Goal: Contribute content: Add original content to the website for others to see

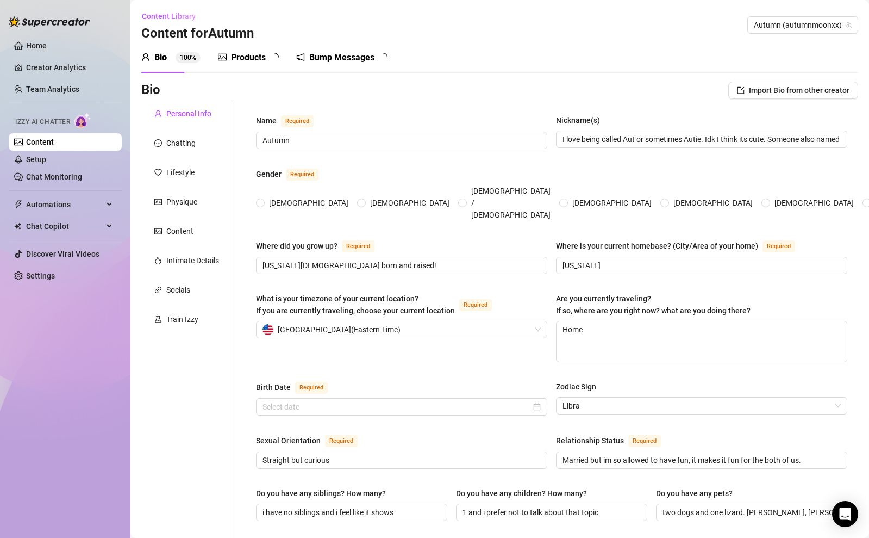
radio input "true"
type input "[DATE]"
click at [267, 54] on div "Products 1 7" at bounding box center [252, 57] width 68 height 13
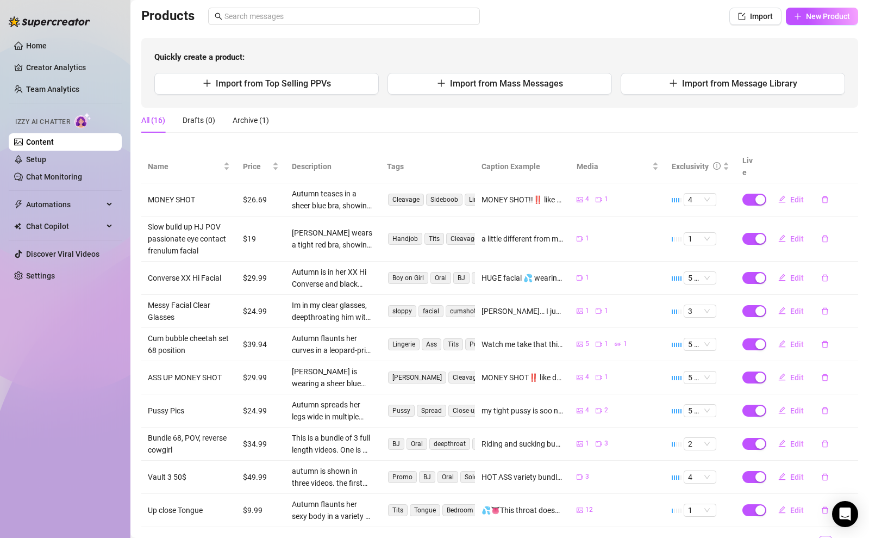
scroll to position [114, 0]
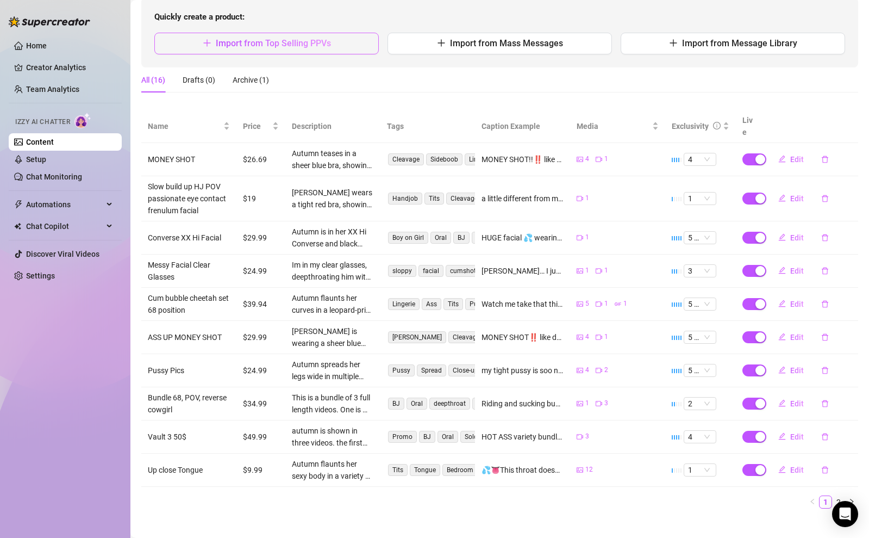
click at [311, 49] on button "Import from Top Selling PPVs" at bounding box center [266, 44] width 224 height 22
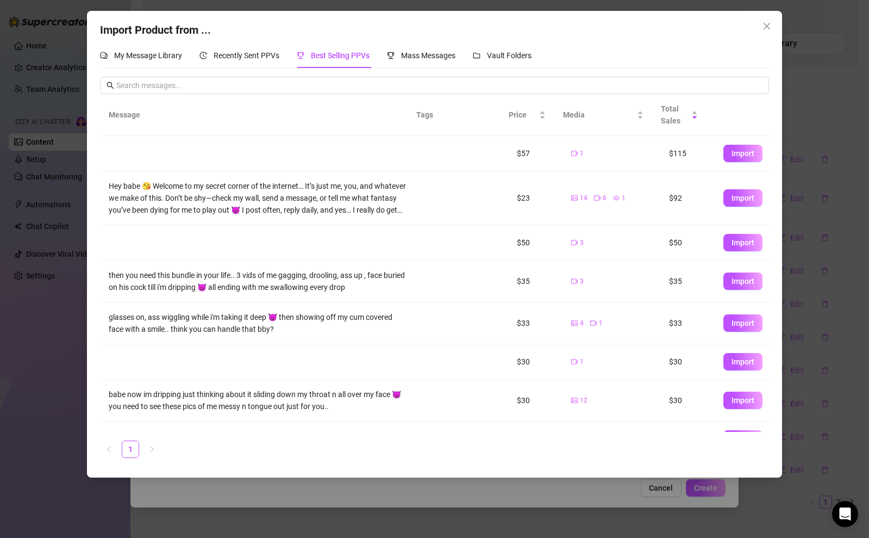
scroll to position [102, 0]
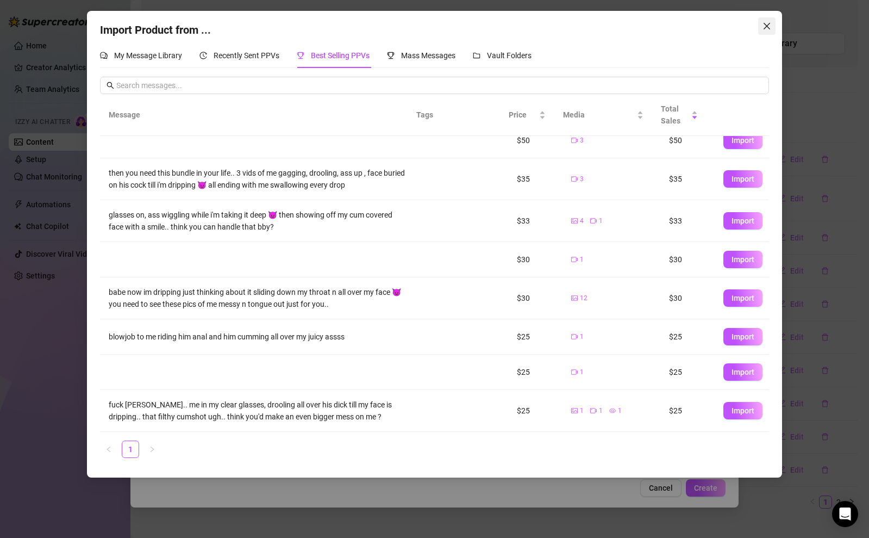
click at [764, 22] on icon "close" at bounding box center [767, 26] width 9 height 9
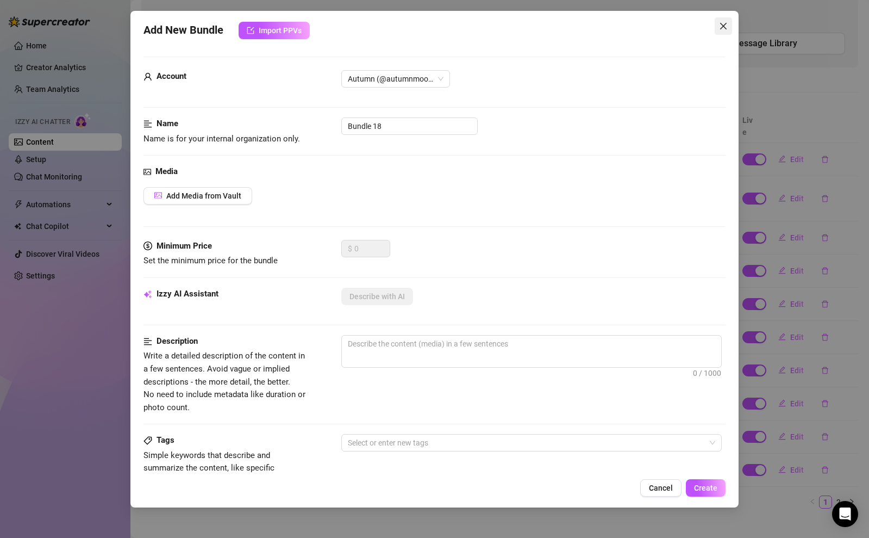
click at [720, 25] on icon "close" at bounding box center [723, 26] width 9 height 9
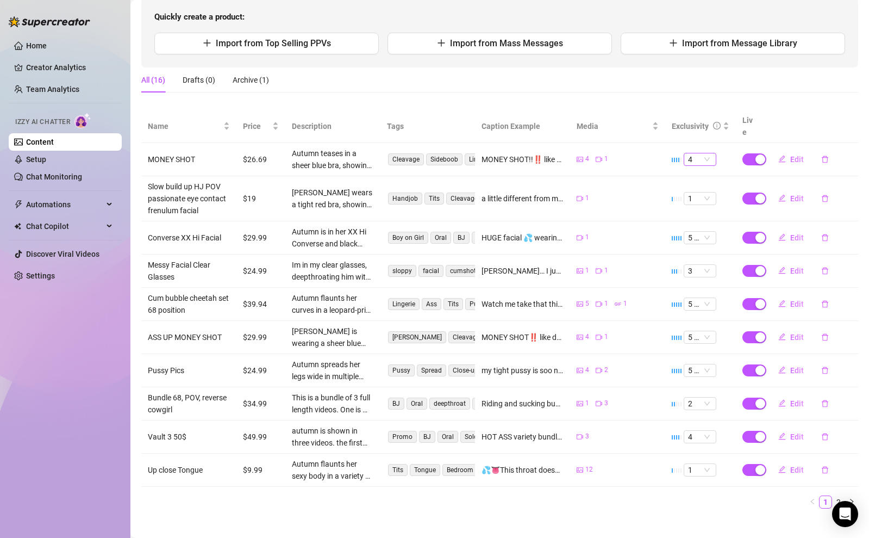
click at [704, 153] on span "4" at bounding box center [700, 159] width 24 height 12
click at [698, 192] on div "2" at bounding box center [693, 184] width 28 height 17
click at [700, 153] on span "4" at bounding box center [700, 159] width 24 height 12
click at [696, 198] on div "3" at bounding box center [693, 202] width 15 height 12
click at [798, 151] on button "Edit" at bounding box center [791, 159] width 43 height 17
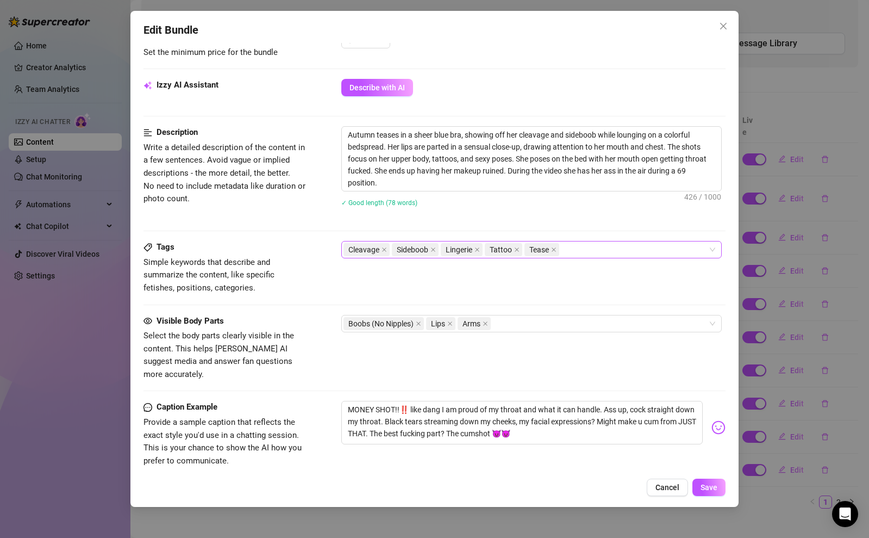
scroll to position [565, 0]
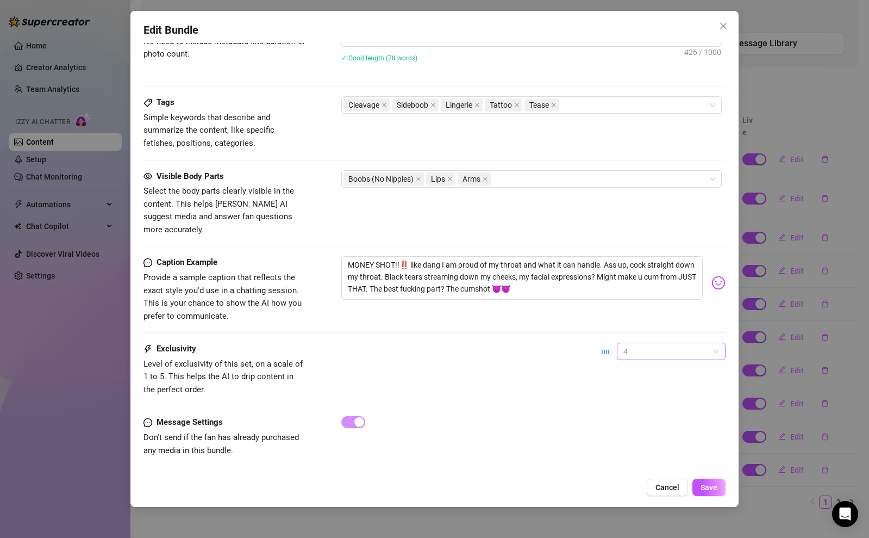
click at [678, 343] on span "4" at bounding box center [671, 351] width 96 height 16
click at [650, 398] on div "3" at bounding box center [662, 395] width 91 height 12
click at [709, 483] on span "Save" at bounding box center [709, 487] width 17 height 9
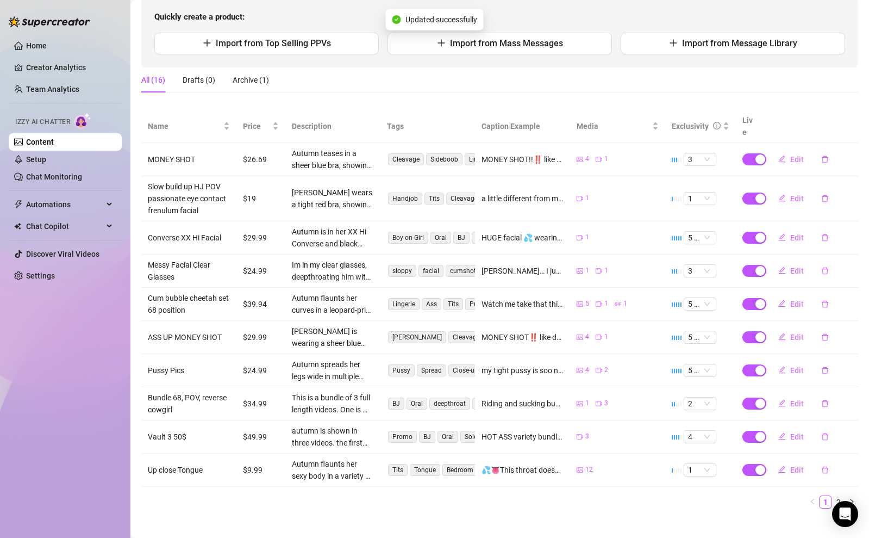
click at [598, 143] on td "4 1" at bounding box center [617, 159] width 95 height 33
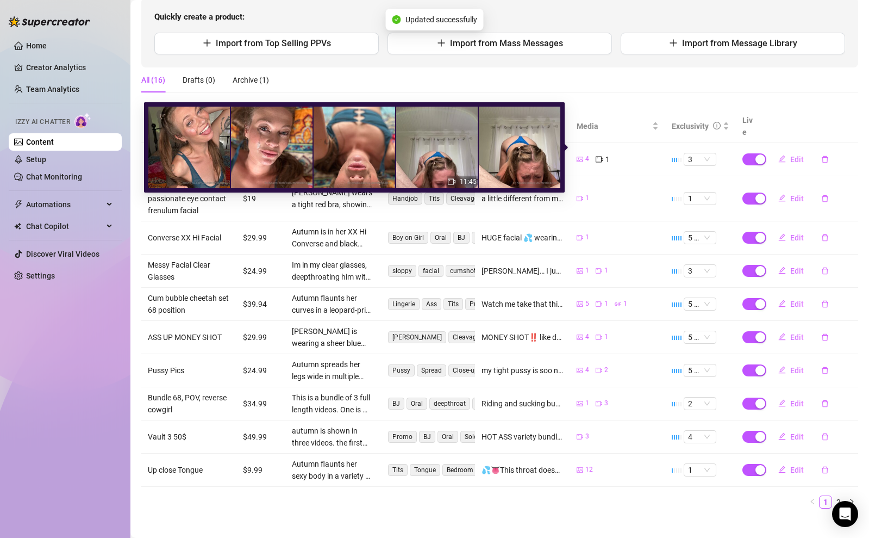
click at [596, 155] on icon "video-camera" at bounding box center [600, 159] width 8 height 8
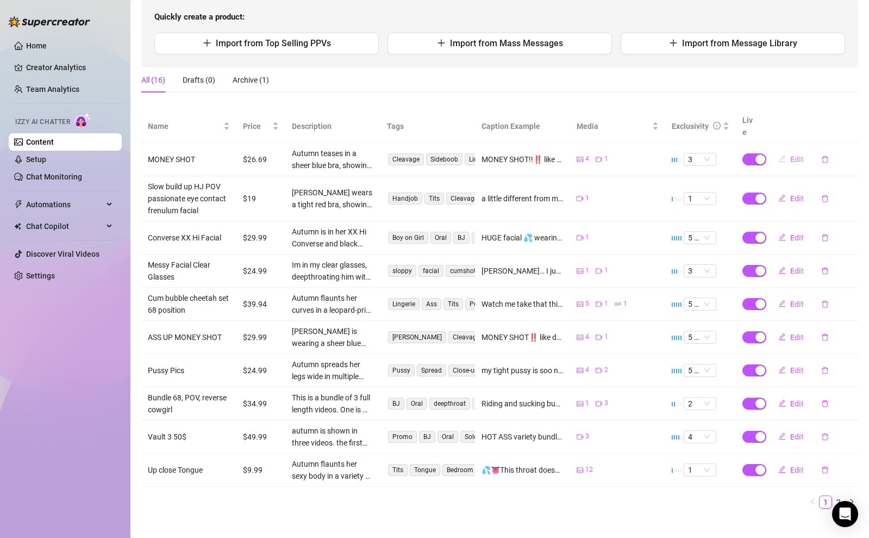
click at [795, 155] on span "Edit" at bounding box center [797, 159] width 14 height 9
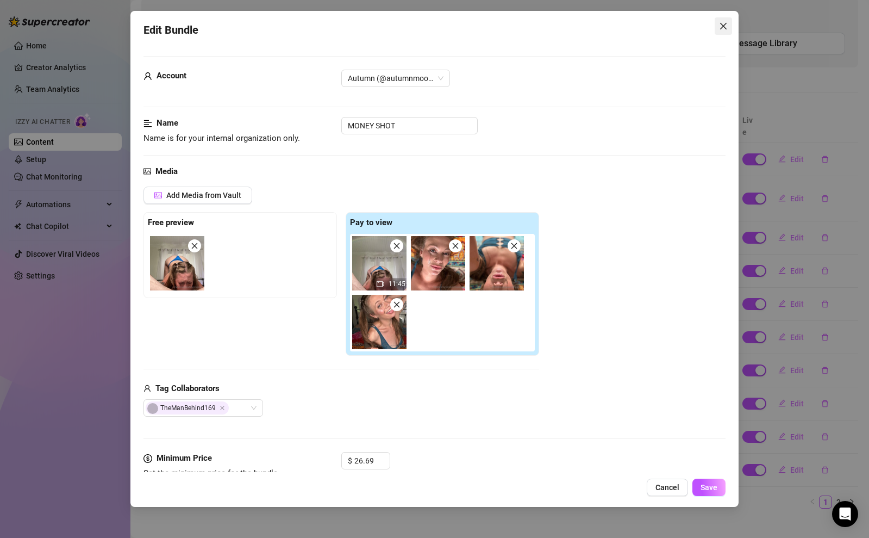
click at [726, 24] on icon "close" at bounding box center [723, 26] width 9 height 9
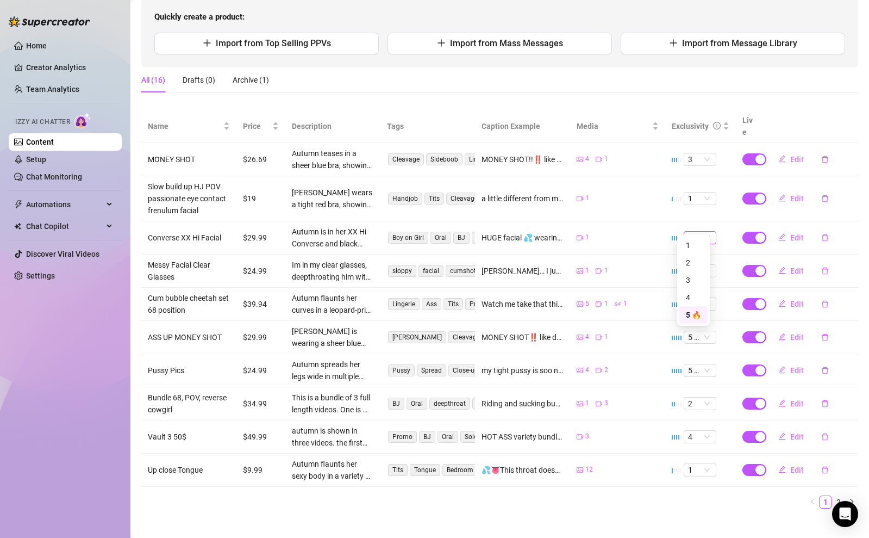
click at [688, 232] on span "5 🔥" at bounding box center [700, 238] width 24 height 12
click at [688, 274] on div "3" at bounding box center [693, 280] width 15 height 12
click at [790, 233] on span "Edit" at bounding box center [797, 237] width 14 height 9
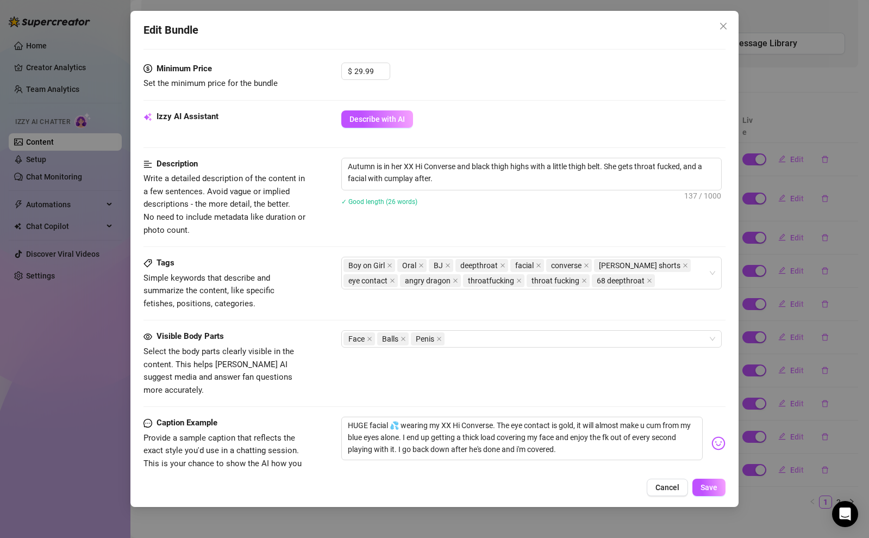
scroll to position [492, 0]
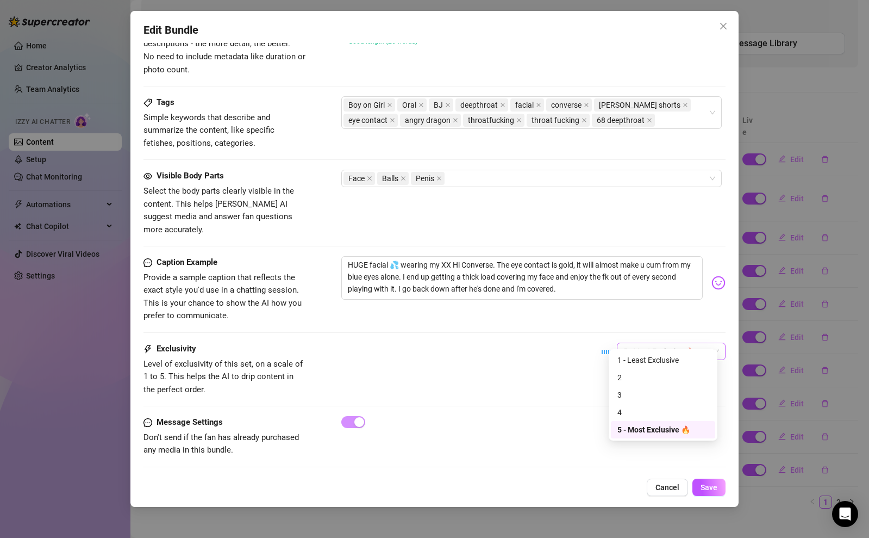
click at [648, 343] on span "5 - Most Exclusive 🔥" at bounding box center [671, 351] width 96 height 16
click at [644, 396] on div "3" at bounding box center [662, 395] width 91 height 12
click at [705, 484] on span "Save" at bounding box center [709, 487] width 17 height 9
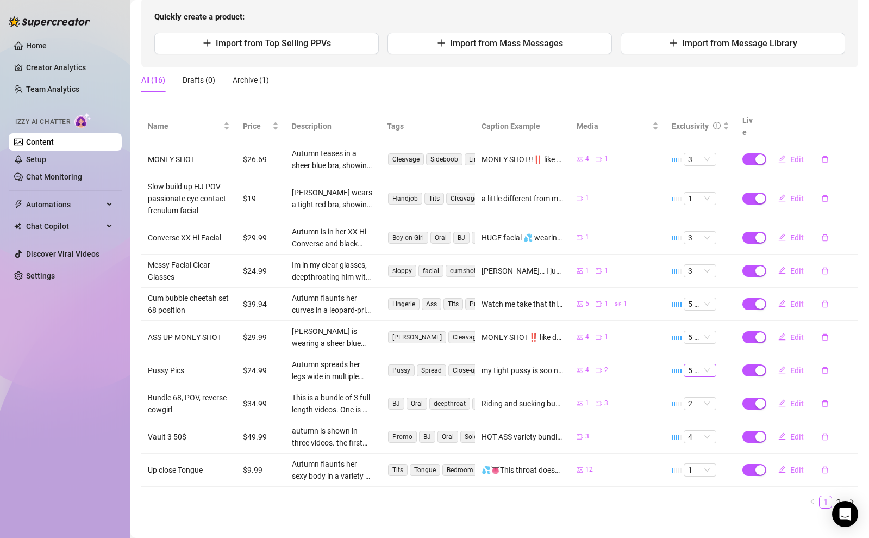
click at [694, 364] on span "5 🔥" at bounding box center [700, 370] width 24 height 12
click at [698, 412] on div "3" at bounding box center [693, 413] width 15 height 12
click at [790, 366] on span "Edit" at bounding box center [797, 370] width 14 height 9
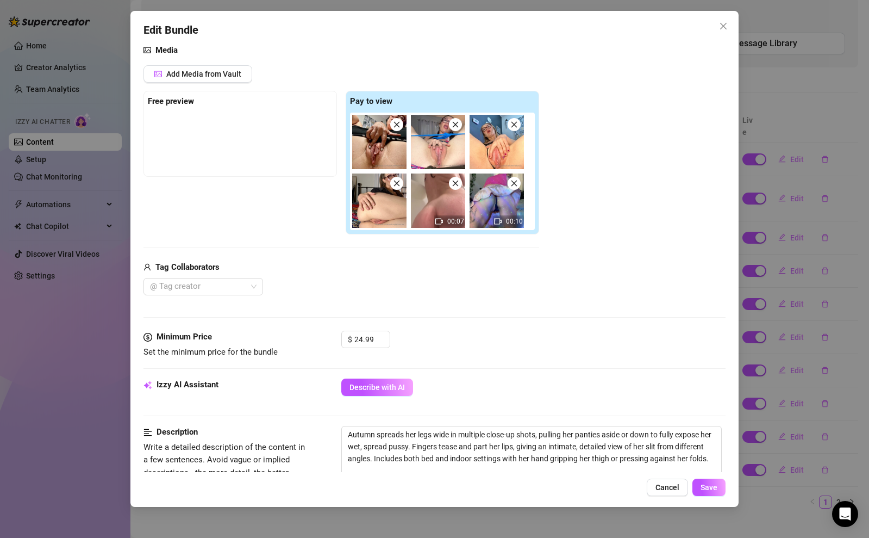
scroll to position [488, 0]
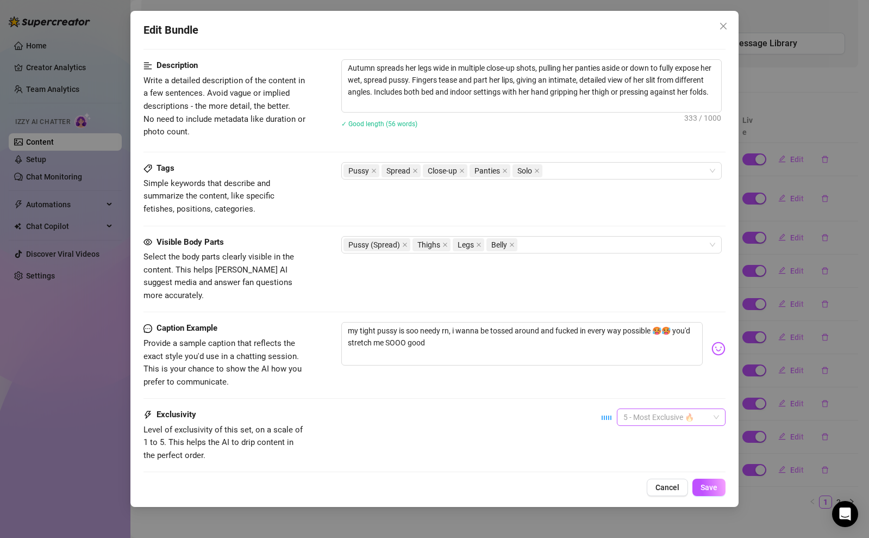
click at [675, 409] on span "5 - Most Exclusive 🔥" at bounding box center [671, 417] width 96 height 16
click at [658, 448] on div "2" at bounding box center [662, 444] width 91 height 12
click at [667, 409] on span "2" at bounding box center [671, 417] width 96 height 16
click at [648, 477] on div "4" at bounding box center [662, 478] width 91 height 12
click at [640, 409] on span "4" at bounding box center [671, 417] width 96 height 16
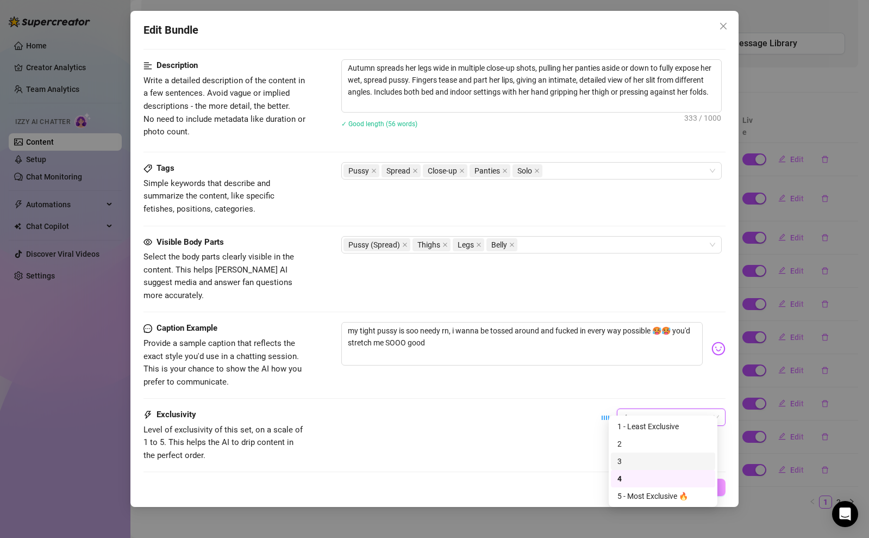
click at [638, 458] on div "3" at bounding box center [662, 461] width 91 height 12
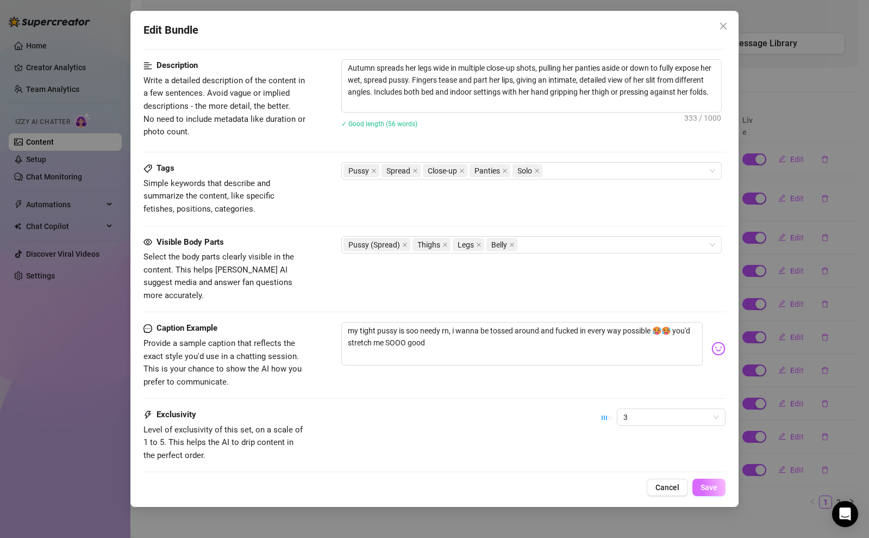
click at [696, 482] on button "Save" at bounding box center [708, 486] width 33 height 17
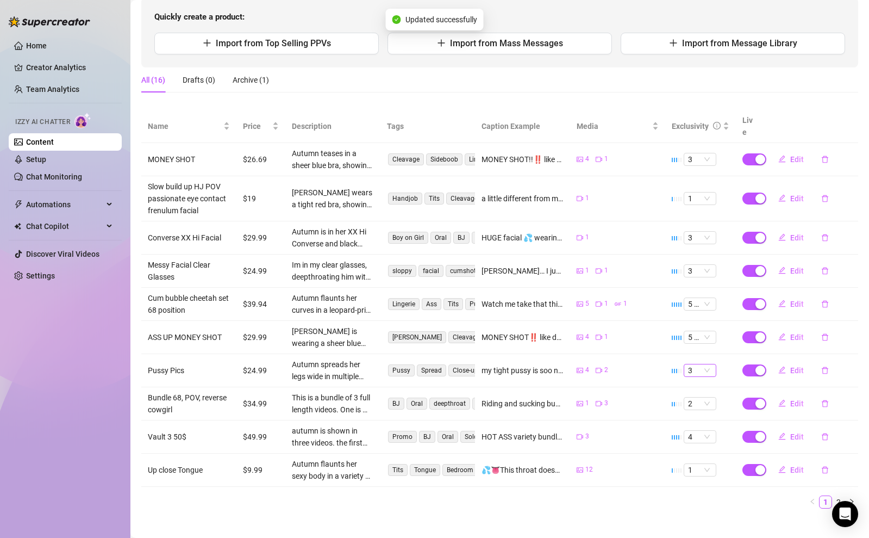
click at [702, 364] on span "3" at bounding box center [700, 370] width 24 height 12
click at [695, 429] on div "4" at bounding box center [693, 430] width 15 height 12
click at [778, 366] on icon "edit" at bounding box center [782, 370] width 8 height 8
type textarea "my tight pussy is soo needy rn, i wanna be tossed around and fucked in every wa…"
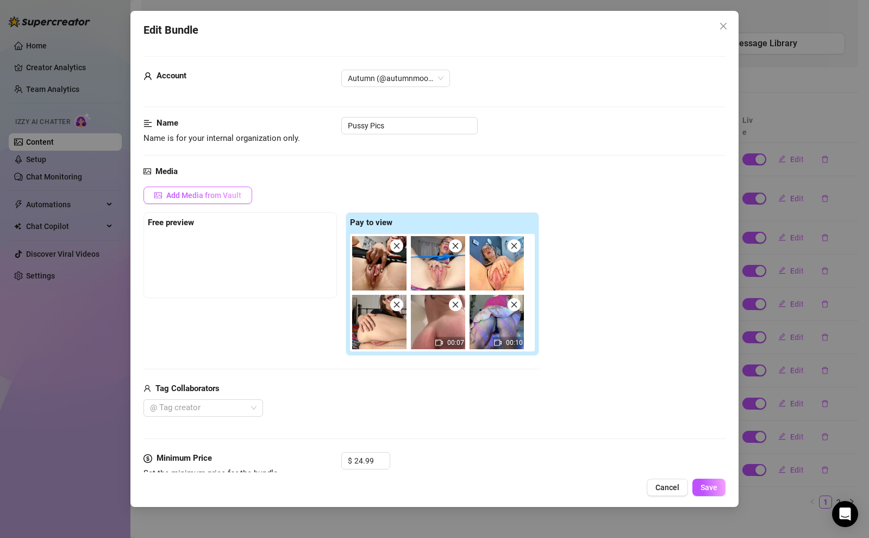
click at [243, 189] on button "Add Media from Vault" at bounding box center [197, 194] width 109 height 17
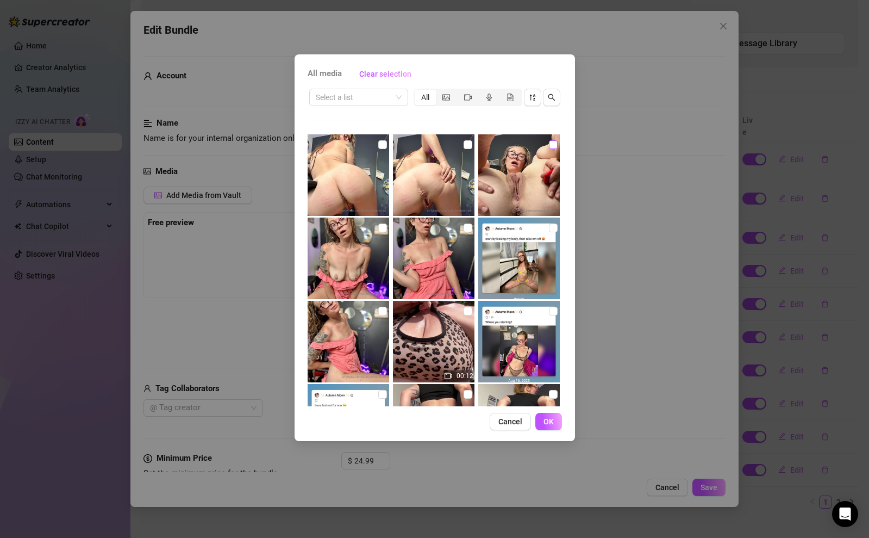
click at [549, 144] on input "checkbox" at bounding box center [553, 144] width 9 height 9
checkbox input "true"
click at [549, 423] on span "OK" at bounding box center [549, 421] width 10 height 9
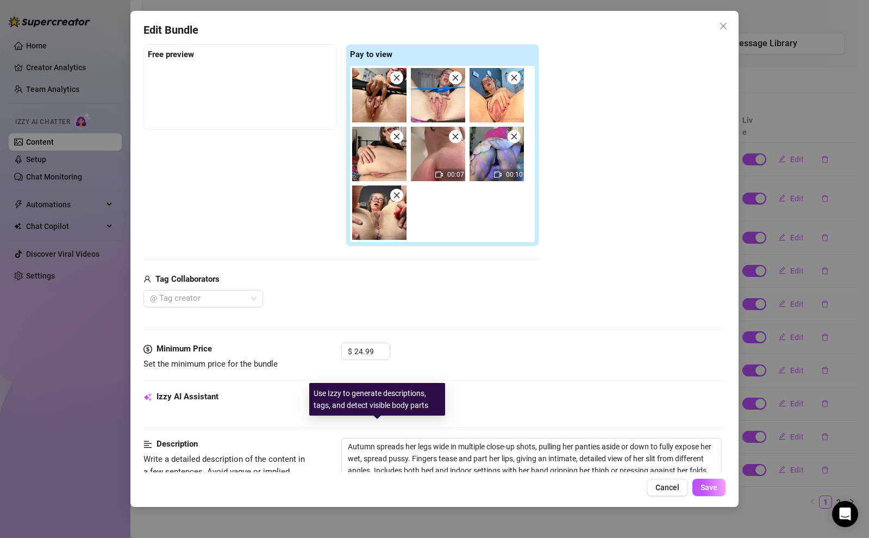
scroll to position [96, 0]
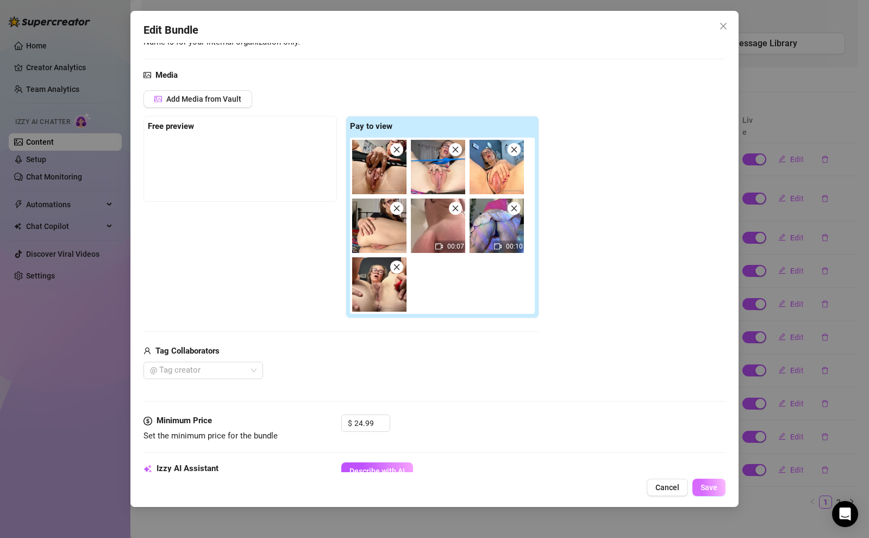
click at [713, 487] on span "Save" at bounding box center [709, 487] width 17 height 9
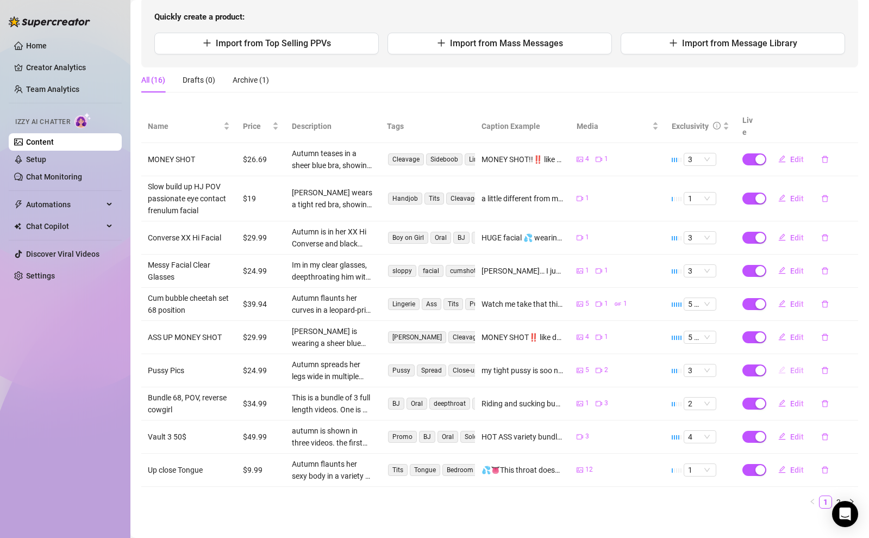
click at [790, 366] on span "Edit" at bounding box center [797, 370] width 14 height 9
type textarea "my tight pussy is soo needy rn, i wanna be tossed around and fucked in every wa…"
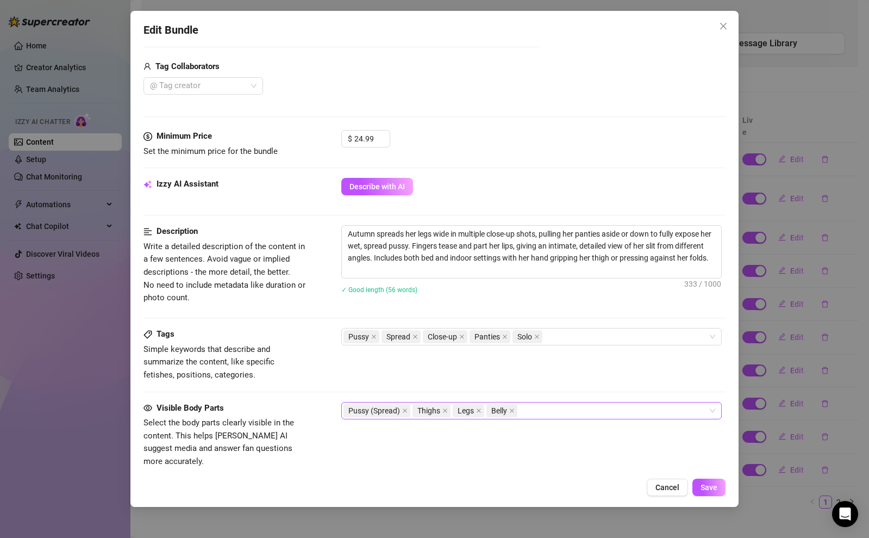
scroll to position [612, 0]
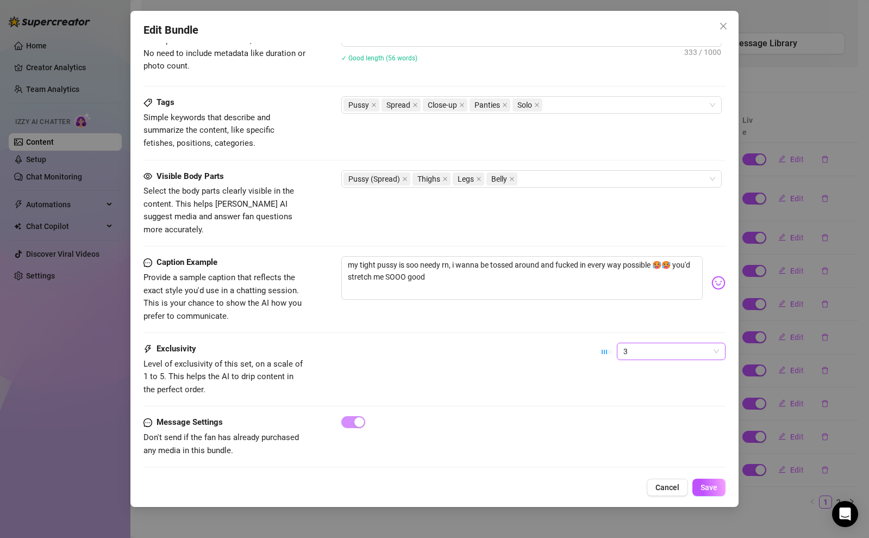
click at [659, 343] on span "3" at bounding box center [671, 351] width 96 height 16
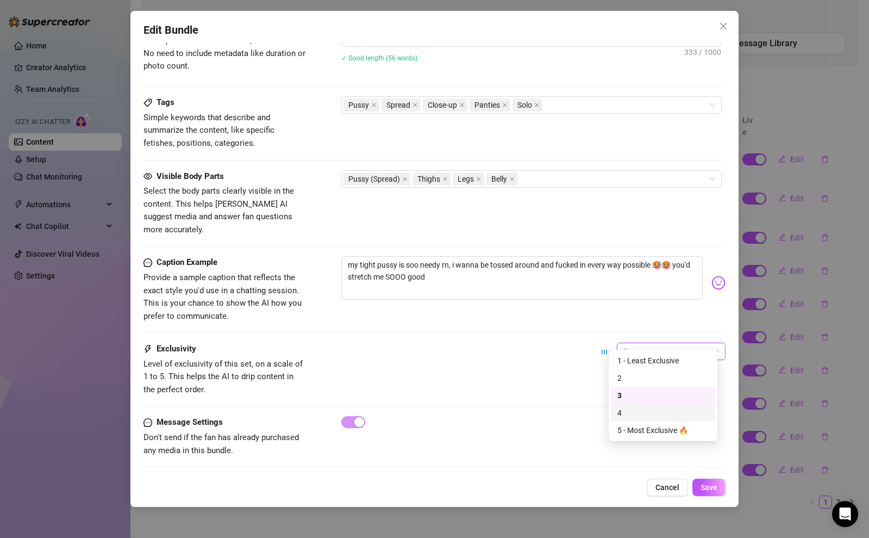
click at [644, 416] on div "4" at bounding box center [662, 413] width 91 height 12
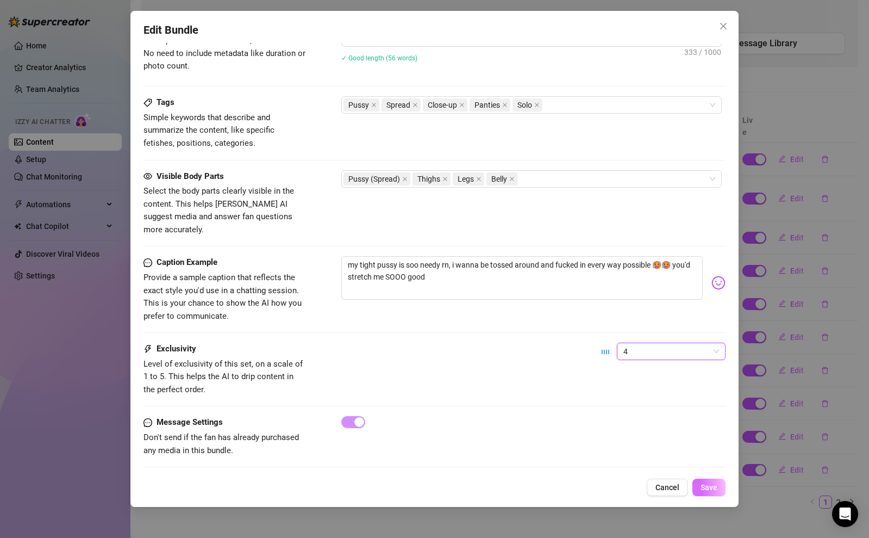
click at [709, 495] on button "Save" at bounding box center [708, 486] width 33 height 17
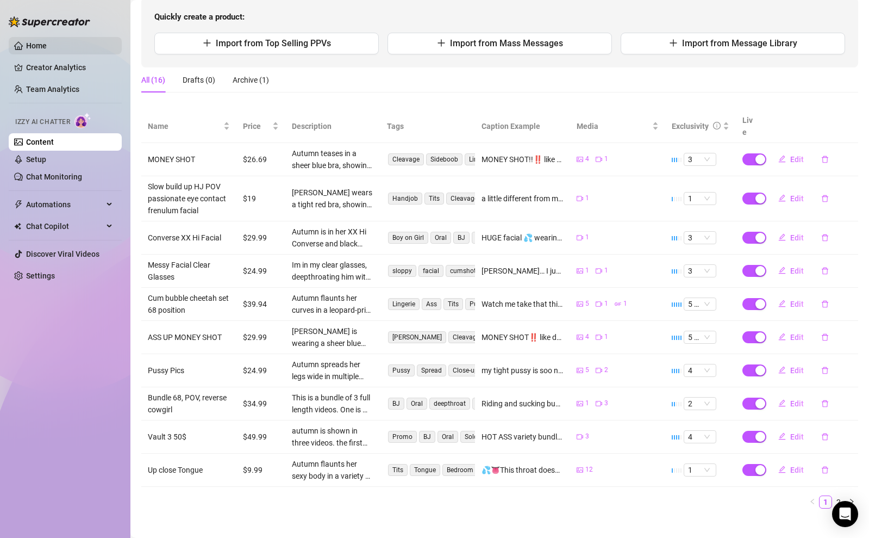
click at [41, 49] on link "Home" at bounding box center [36, 45] width 21 height 9
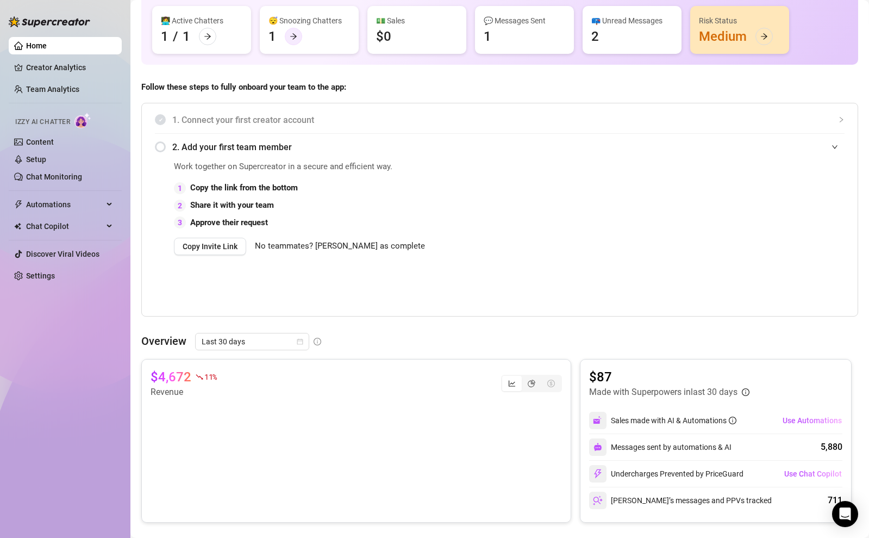
click at [299, 34] on div at bounding box center [293, 36] width 17 height 17
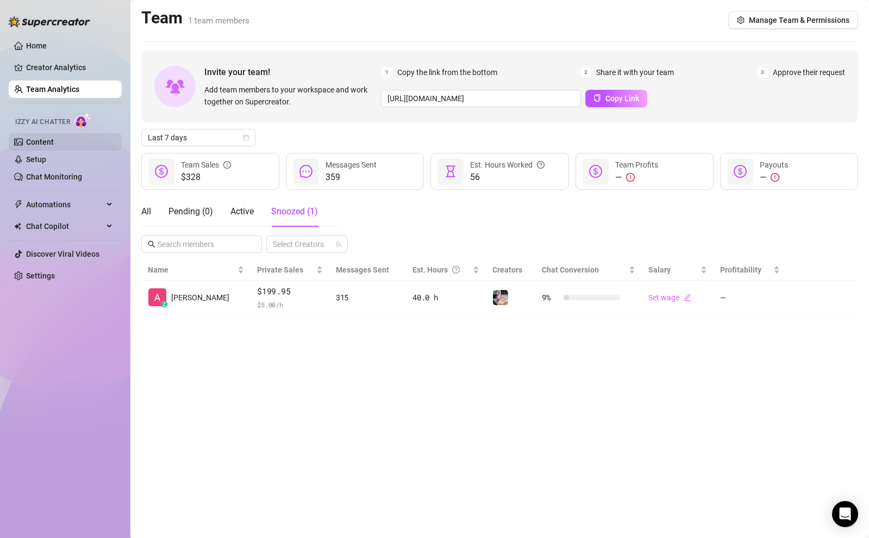
click at [54, 138] on link "Content" at bounding box center [40, 142] width 28 height 9
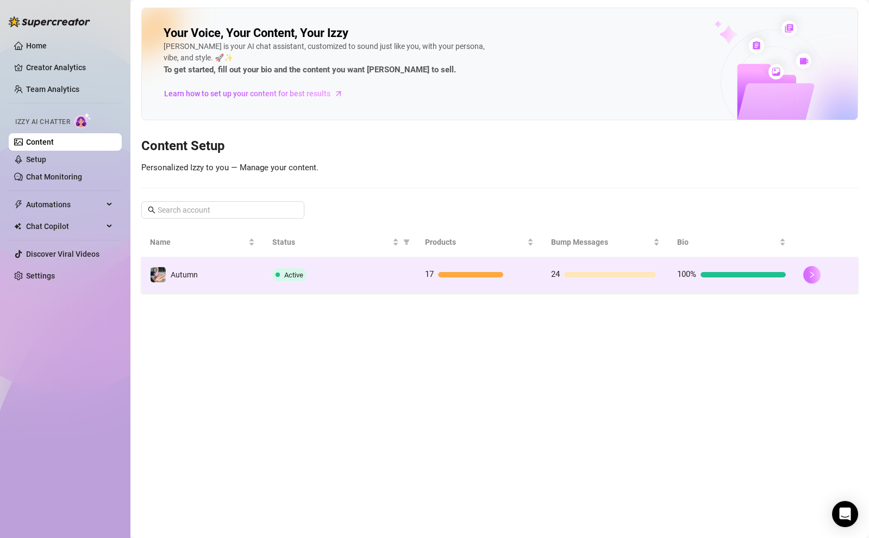
click at [808, 279] on button "button" at bounding box center [811, 274] width 17 height 17
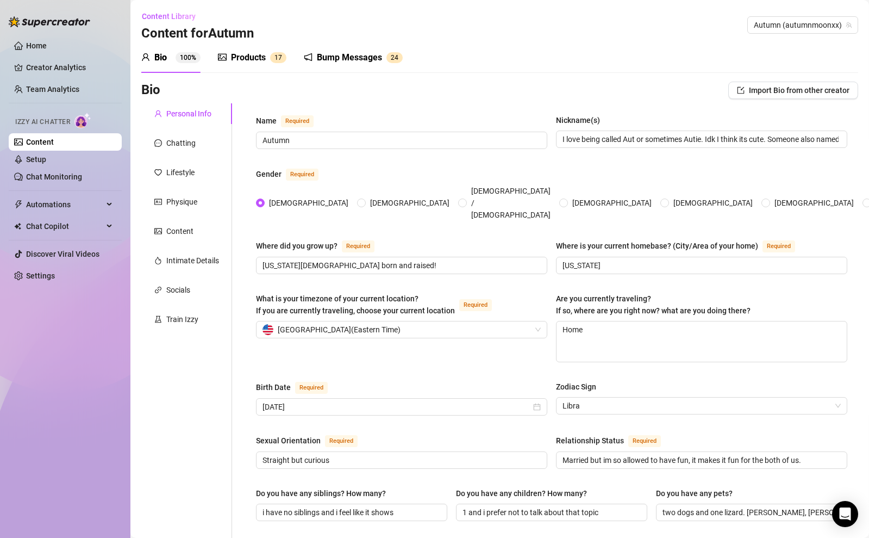
click at [247, 48] on div "Products 1 7" at bounding box center [252, 57] width 68 height 30
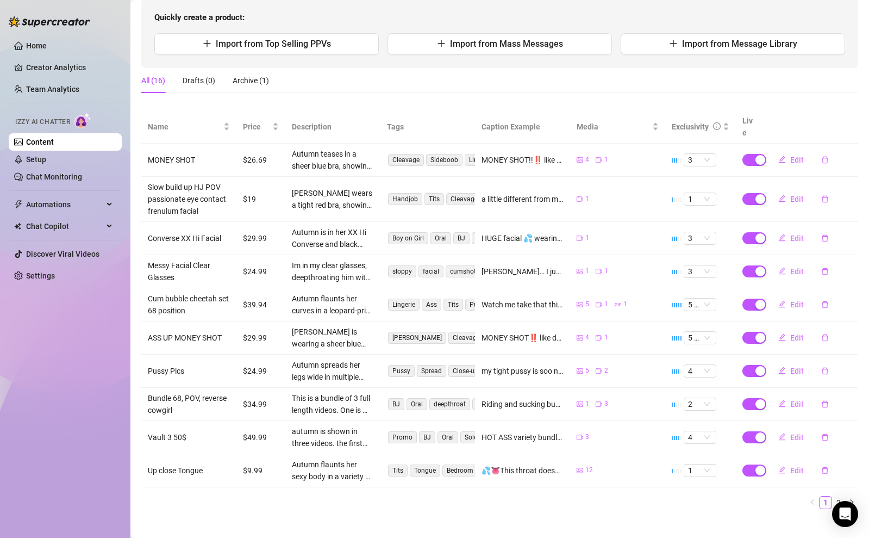
scroll to position [114, 0]
click at [834, 496] on link "2" at bounding box center [839, 502] width 12 height 12
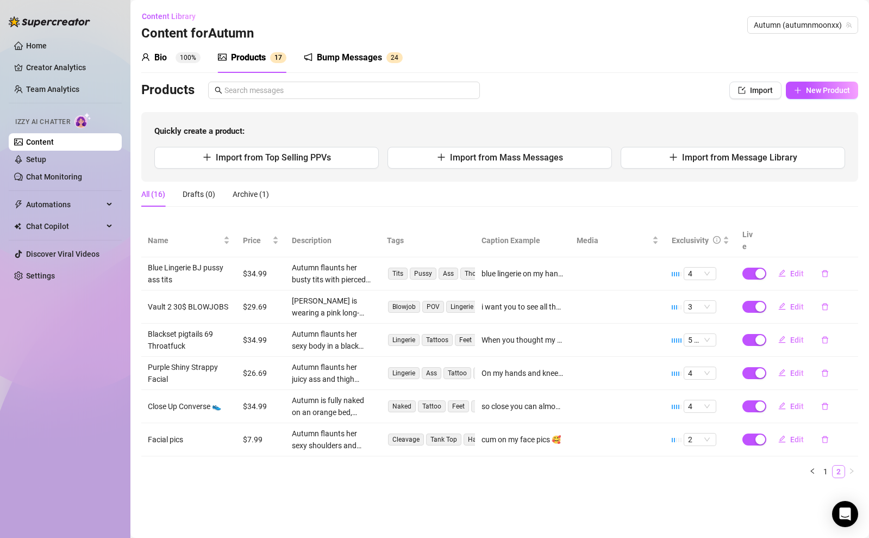
scroll to position [0, 0]
click at [693, 301] on span "3" at bounding box center [700, 307] width 24 height 12
click at [705, 326] on div "2" at bounding box center [699, 332] width 15 height 12
click at [804, 397] on button "Edit" at bounding box center [791, 405] width 43 height 17
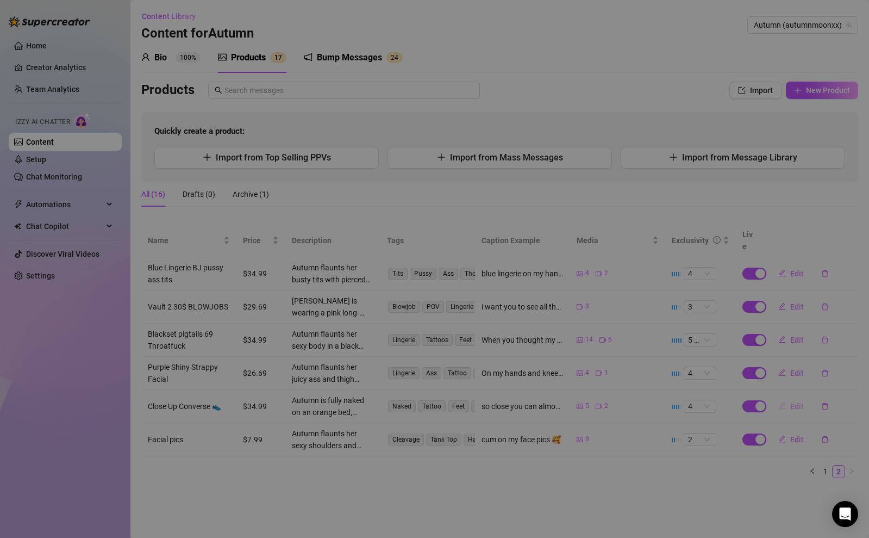
type textarea "so close you can almost feel it... my eyes are front and center, just behind th…"
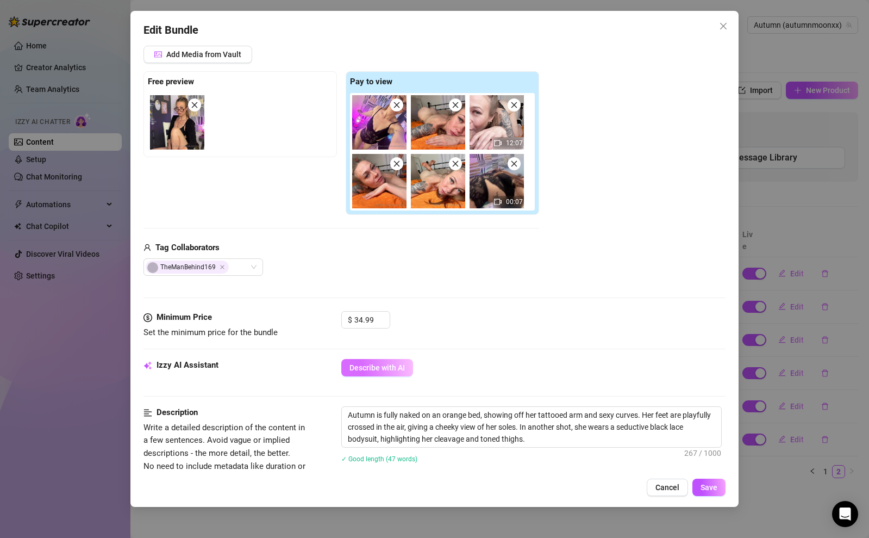
scroll to position [181, 0]
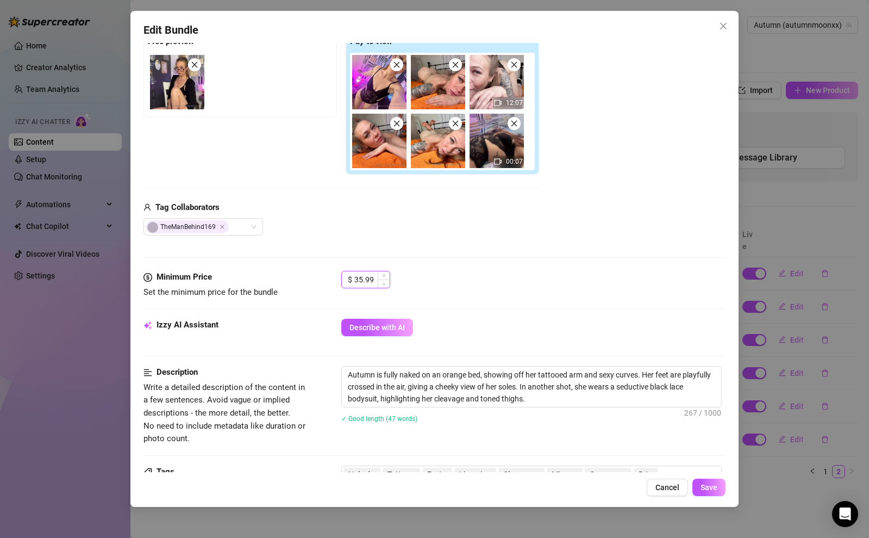
click at [378, 278] on span "Increase Value" at bounding box center [384, 275] width 12 height 8
click at [381, 283] on span "Decrease Value" at bounding box center [384, 283] width 12 height 10
click at [382, 283] on icon "down" at bounding box center [384, 283] width 4 height 4
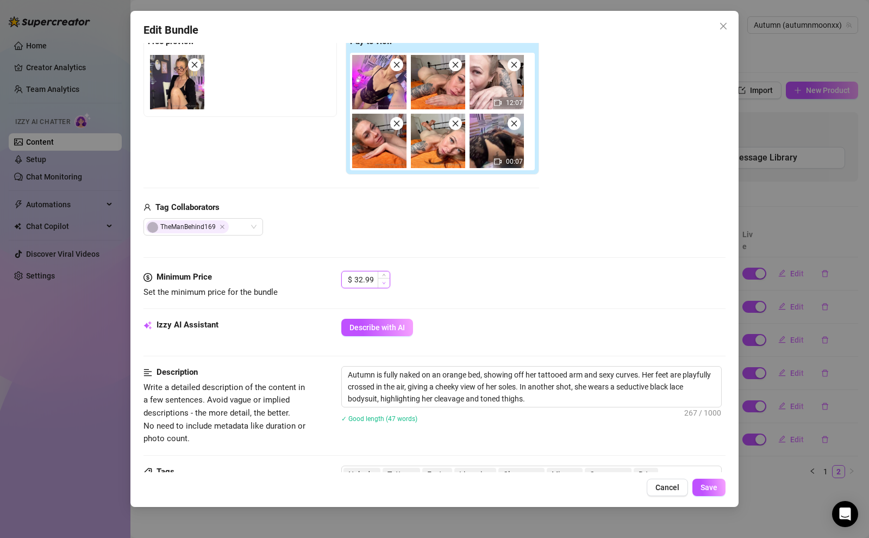
click at [382, 283] on icon "down" at bounding box center [384, 283] width 4 height 4
type input "29.99"
click at [382, 283] on icon "down" at bounding box center [384, 283] width 4 height 4
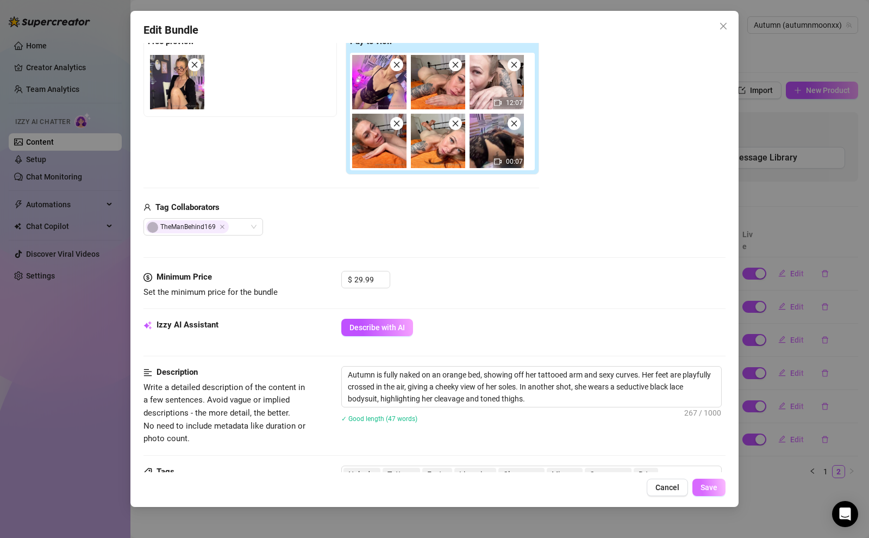
click at [708, 485] on span "Save" at bounding box center [709, 487] width 17 height 9
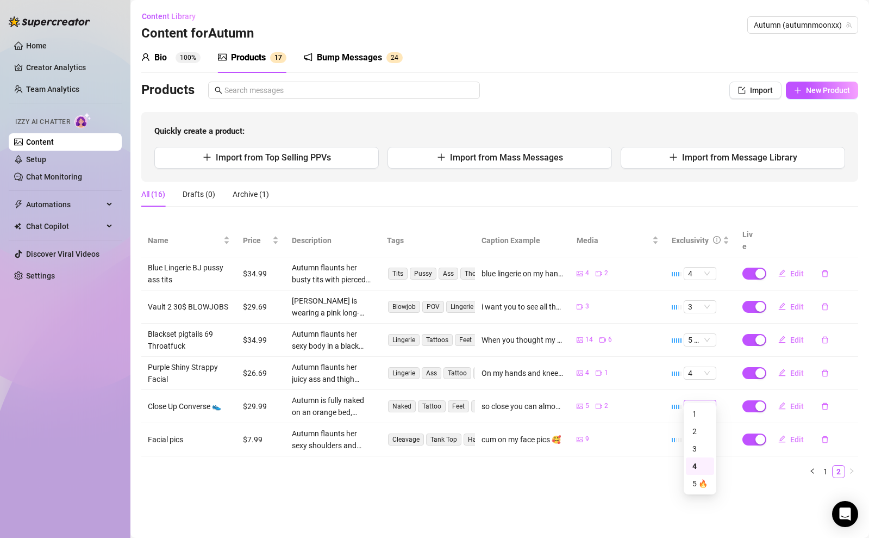
click at [696, 400] on span "4" at bounding box center [700, 406] width 24 height 12
click at [699, 446] on div "3" at bounding box center [699, 448] width 15 height 12
click at [700, 367] on div "4" at bounding box center [700, 372] width 33 height 13
click at [705, 419] on div "3" at bounding box center [699, 415] width 15 height 12
